Goal: Browse casually: Explore the website without a specific task or goal

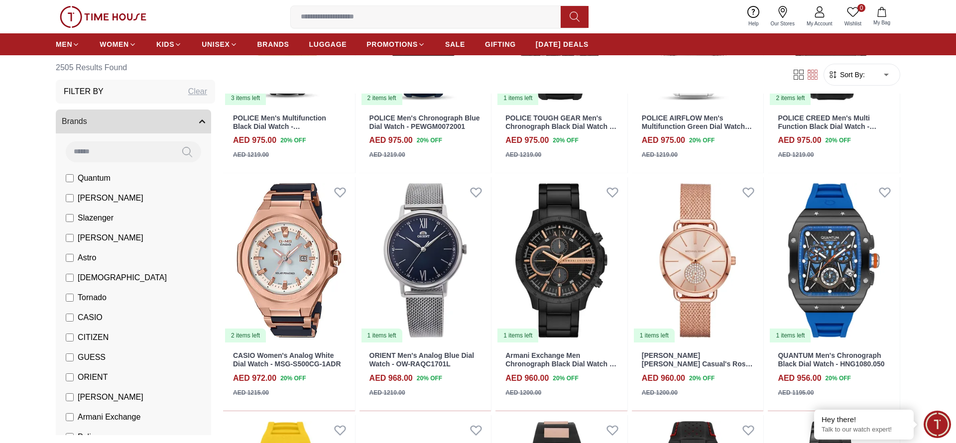
scroll to position [766, 0]
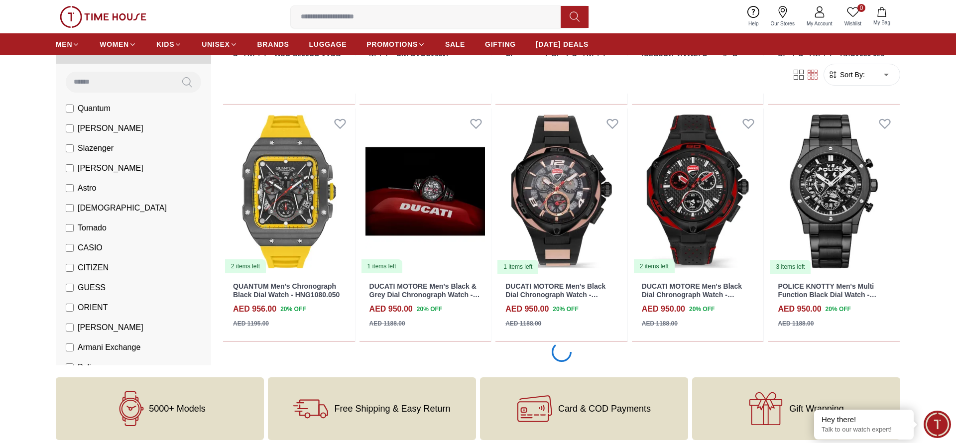
scroll to position [1096, 0]
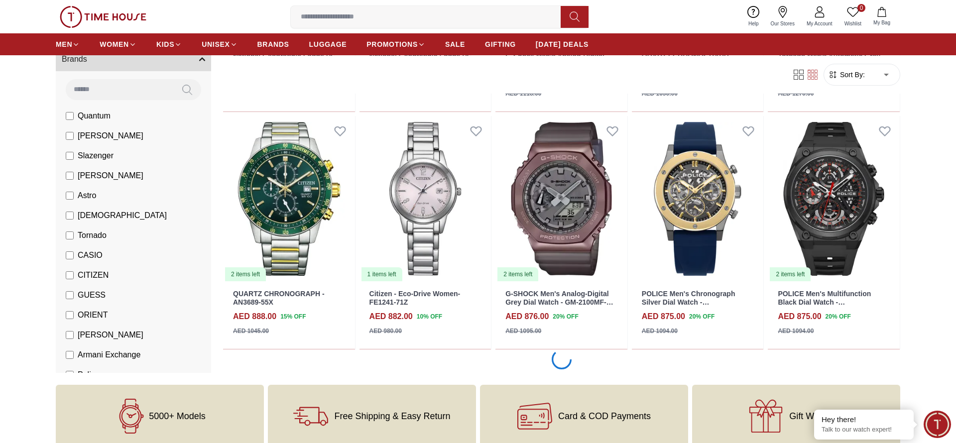
scroll to position [3016, 0]
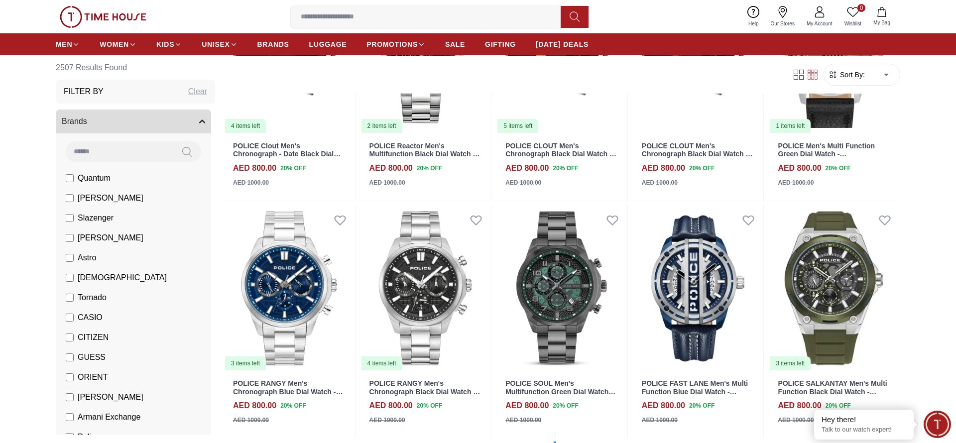
scroll to position [4963, 0]
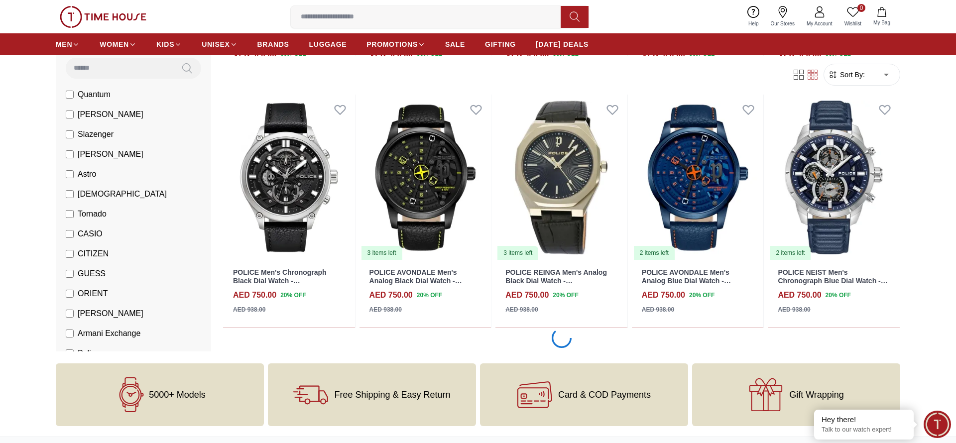
scroll to position [6907, 0]
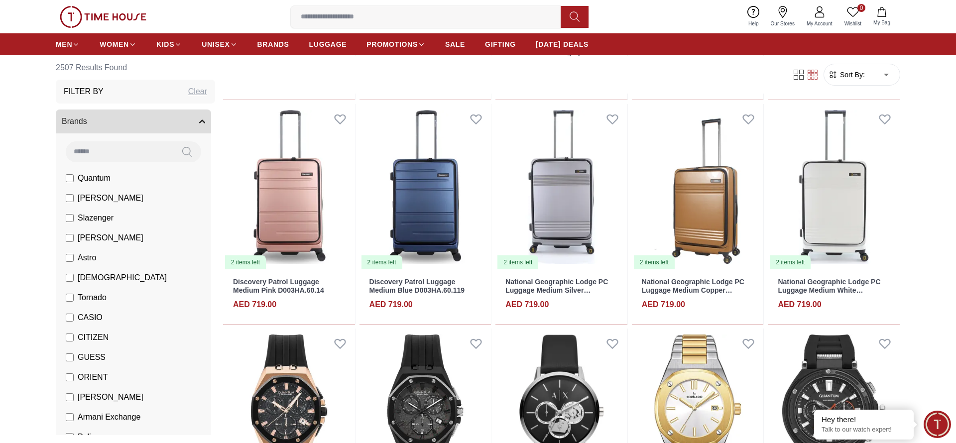
scroll to position [8843, 0]
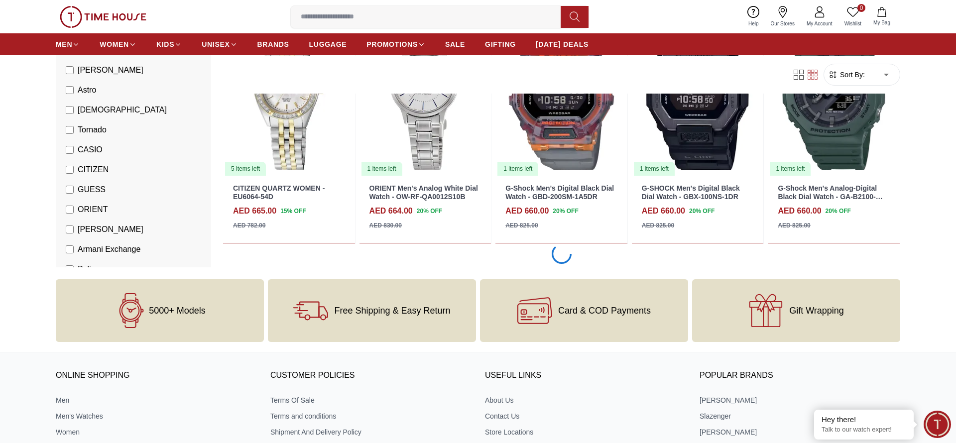
scroll to position [10789, 0]
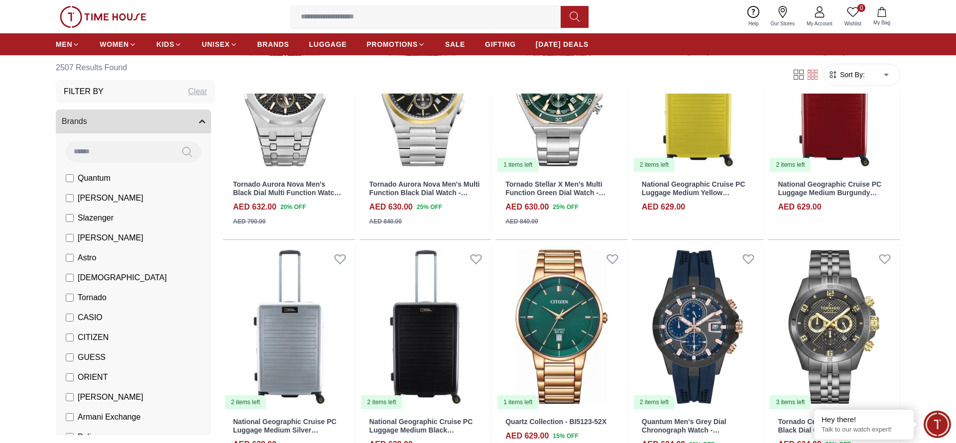
scroll to position [12275, 0]
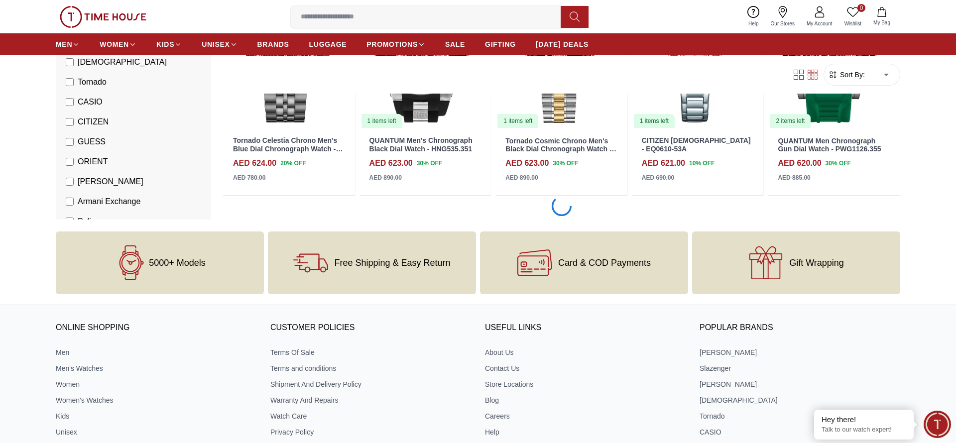
scroll to position [12722, 0]
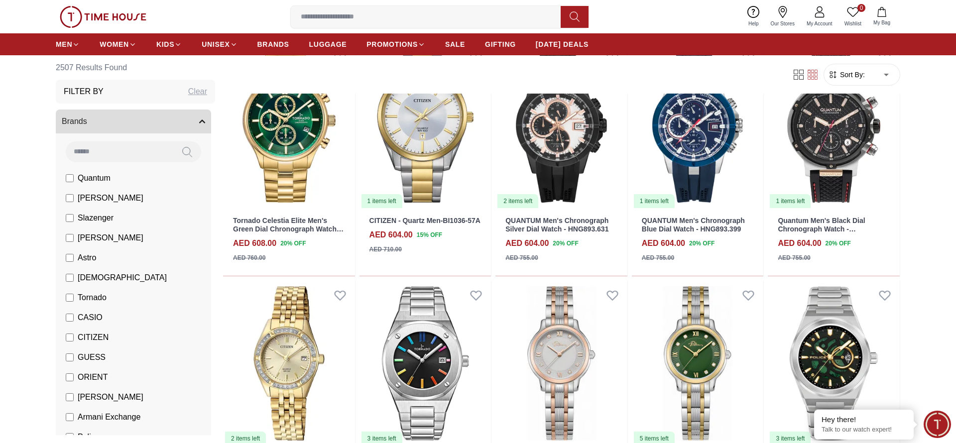
scroll to position [13933, 0]
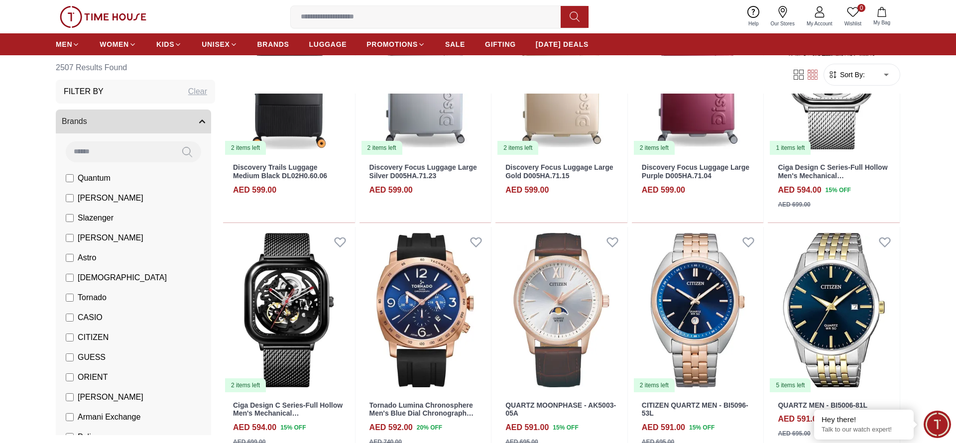
scroll to position [15116, 0]
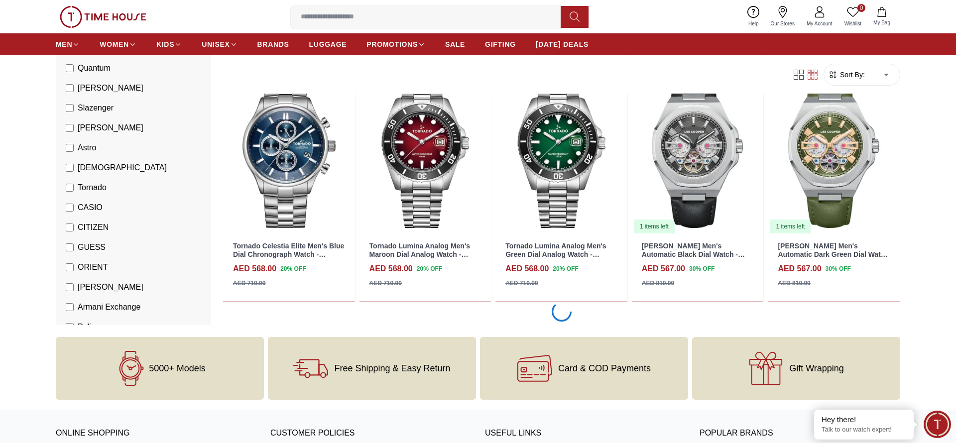
scroll to position [16248, 0]
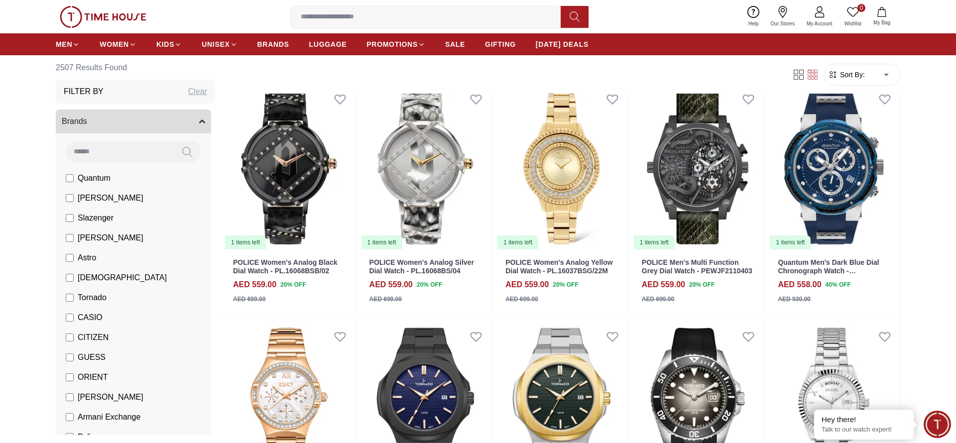
scroll to position [17102, 0]
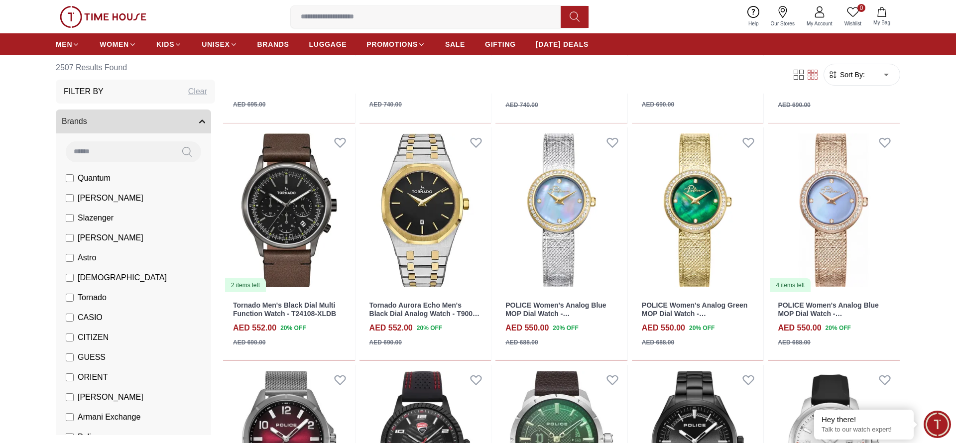
scroll to position [17588, 0]
